Goal: Task Accomplishment & Management: Use online tool/utility

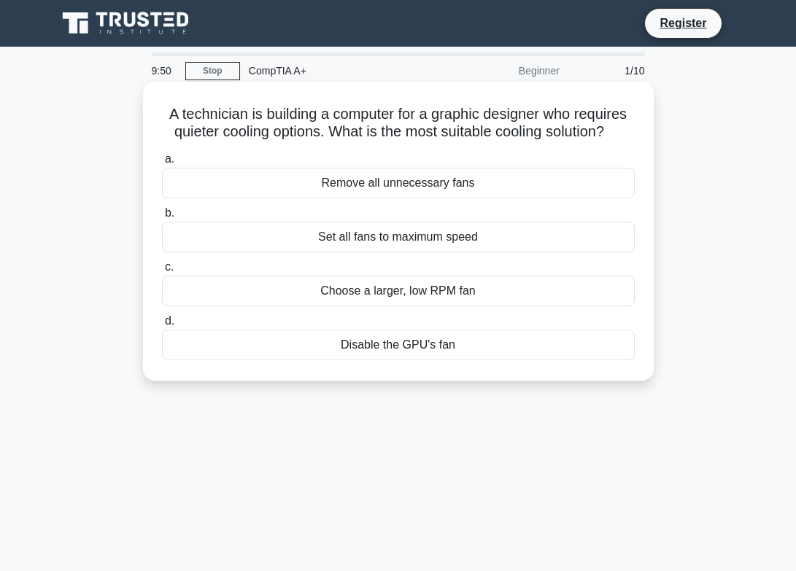
click at [296, 296] on div "Choose a larger, low RPM fan" at bounding box center [398, 291] width 473 height 31
click at [162, 272] on input "c. Choose a larger, low RPM fan" at bounding box center [162, 267] width 0 height 9
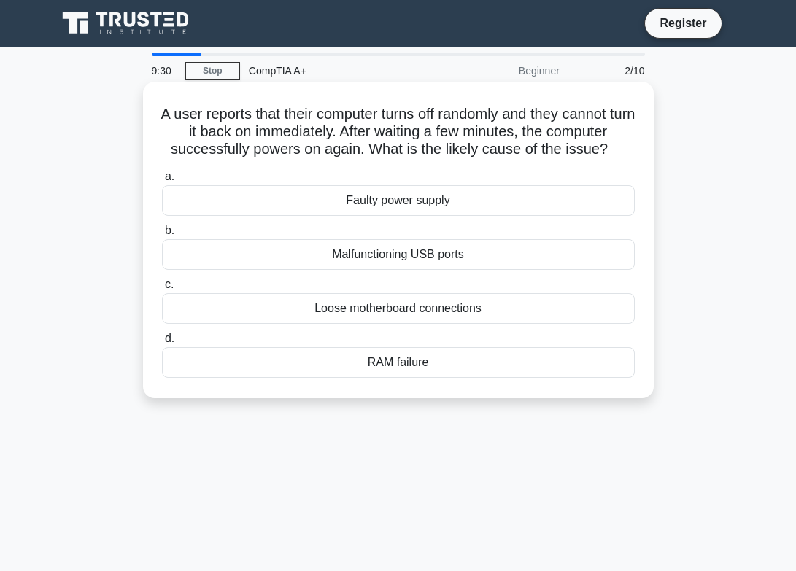
click at [466, 357] on div "RAM failure" at bounding box center [398, 362] width 473 height 31
click at [162, 344] on input "d. RAM failure" at bounding box center [162, 338] width 0 height 9
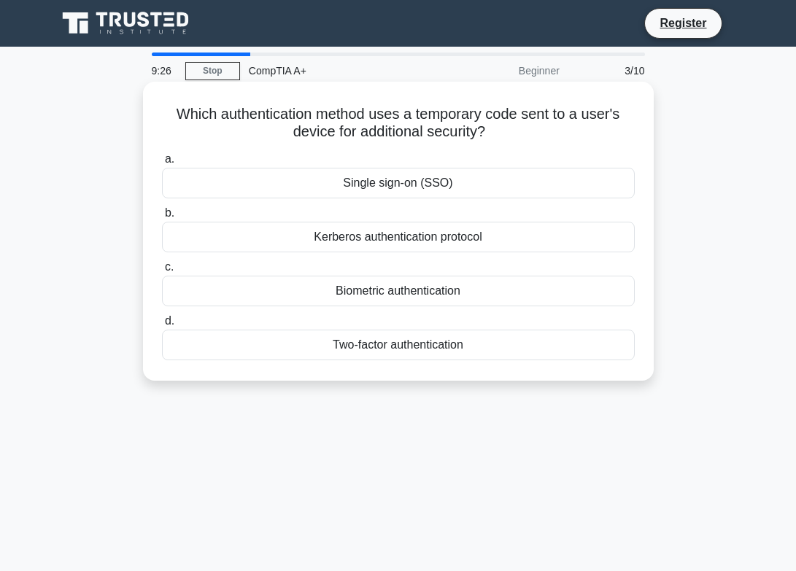
click at [445, 344] on div "Two-factor authentication" at bounding box center [398, 345] width 473 height 31
click at [162, 326] on input "d. Two-factor authentication" at bounding box center [162, 321] width 0 height 9
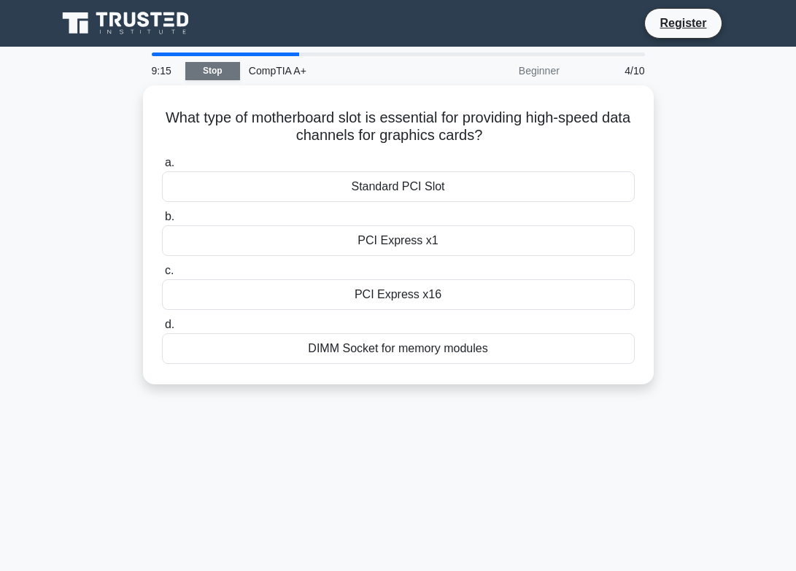
click at [209, 65] on link "Stop" at bounding box center [212, 71] width 55 height 18
